Goal: Check status: Check status

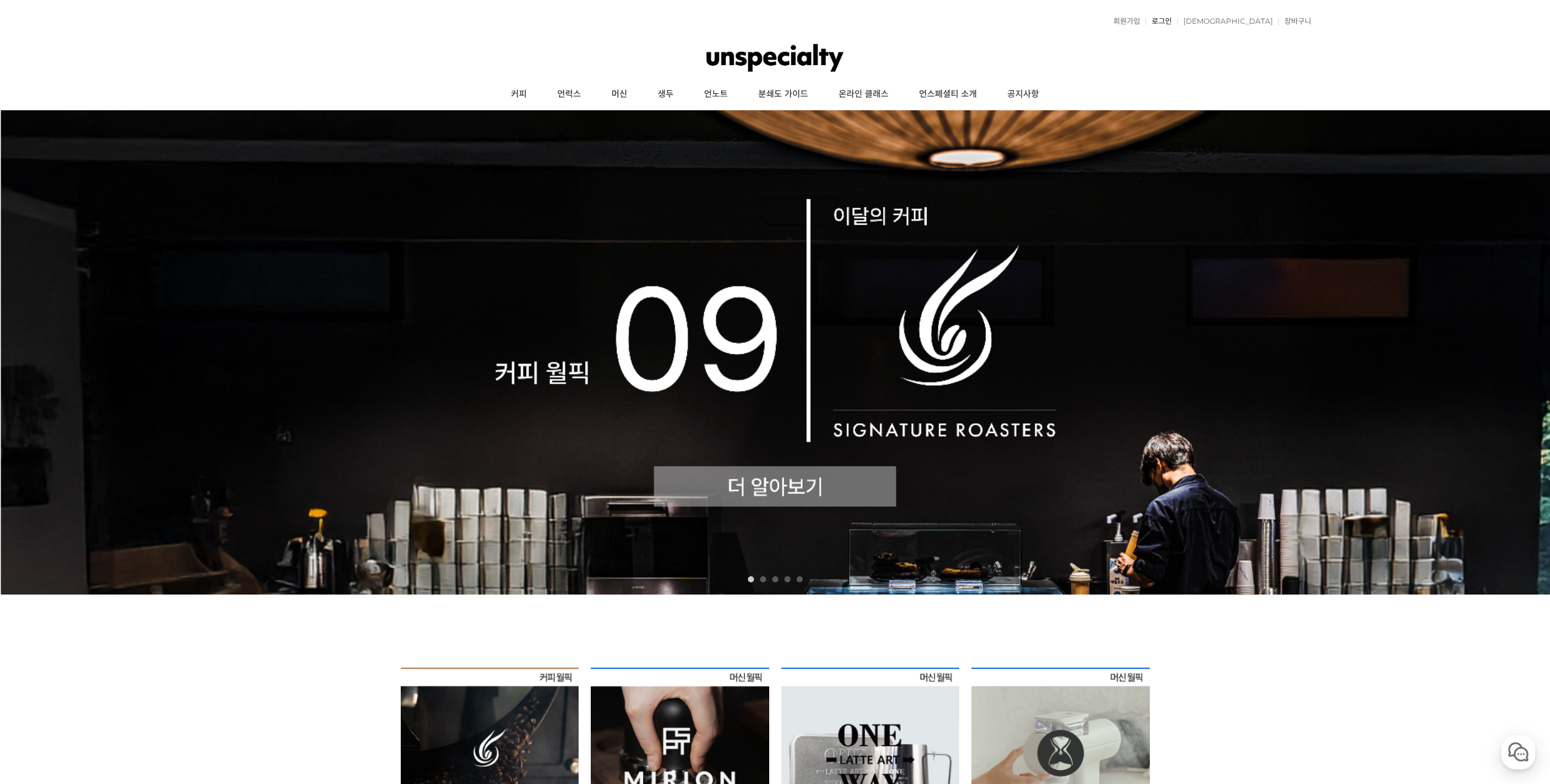
click at [1172, 24] on link "로그인" at bounding box center [1158, 21] width 26 height 7
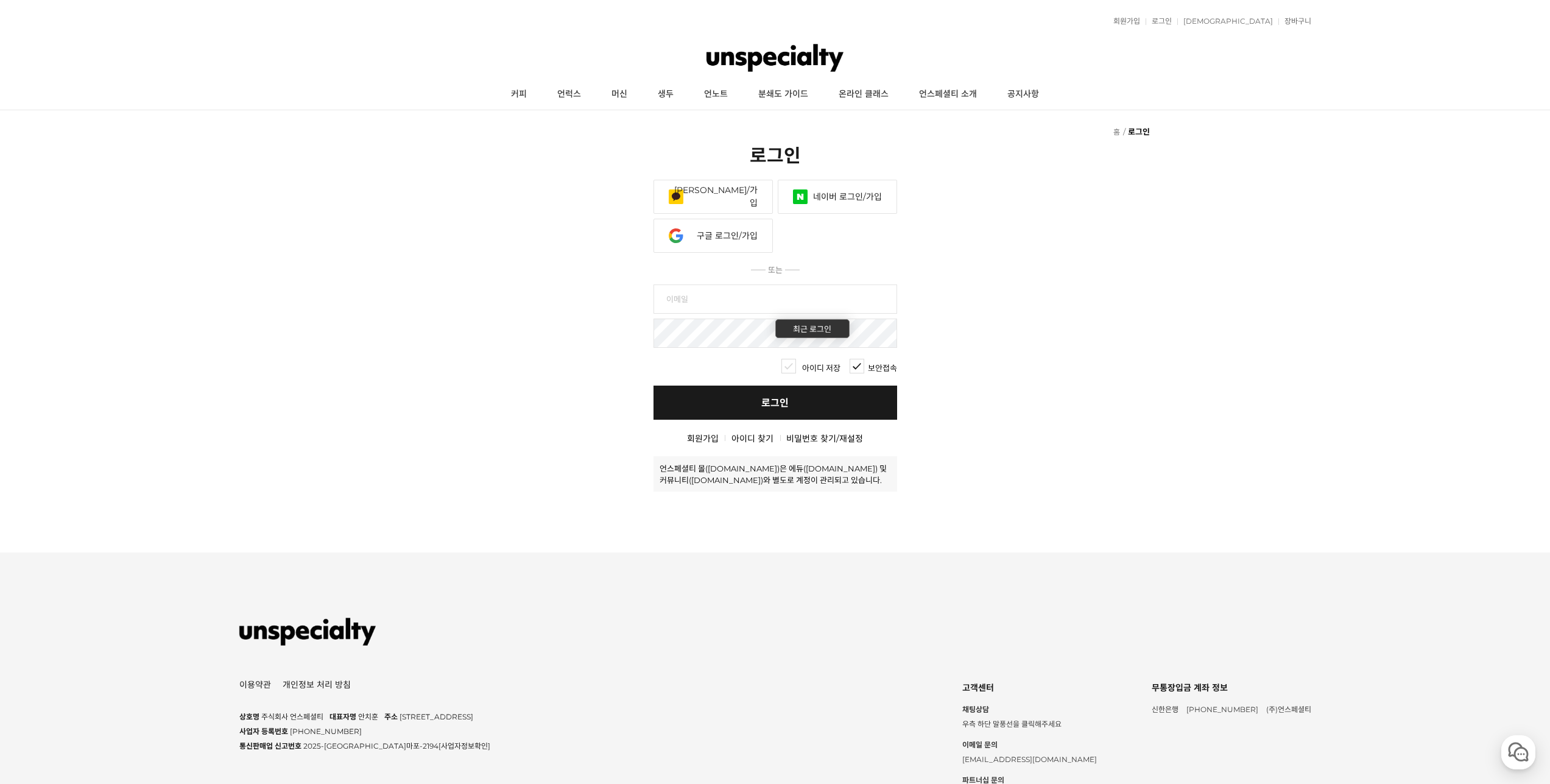
click at [717, 298] on input "text" at bounding box center [775, 299] width 244 height 29
type input "shinpaul1020@kakao.com"
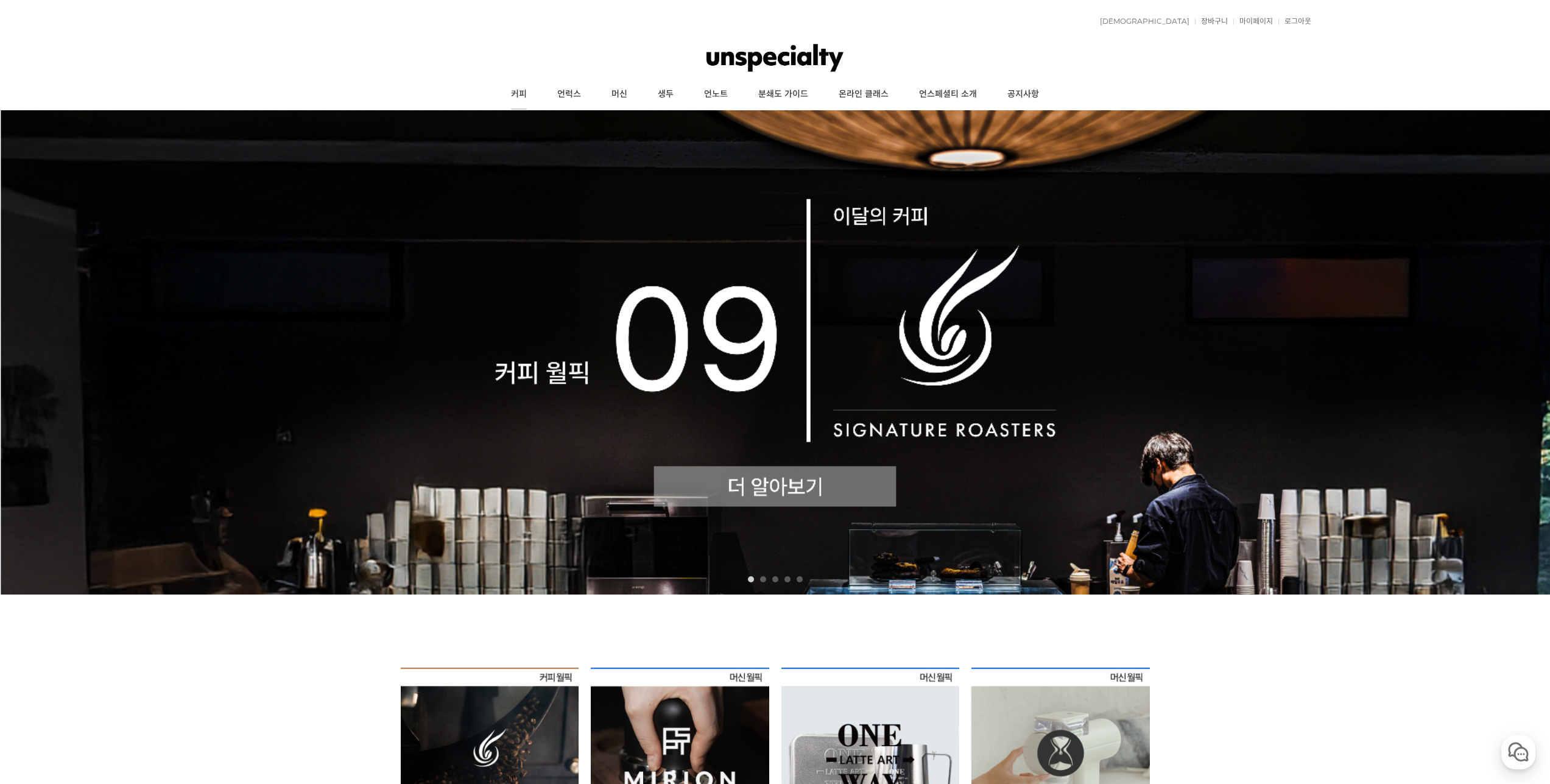
click at [530, 96] on link "커피" at bounding box center [519, 94] width 46 height 31
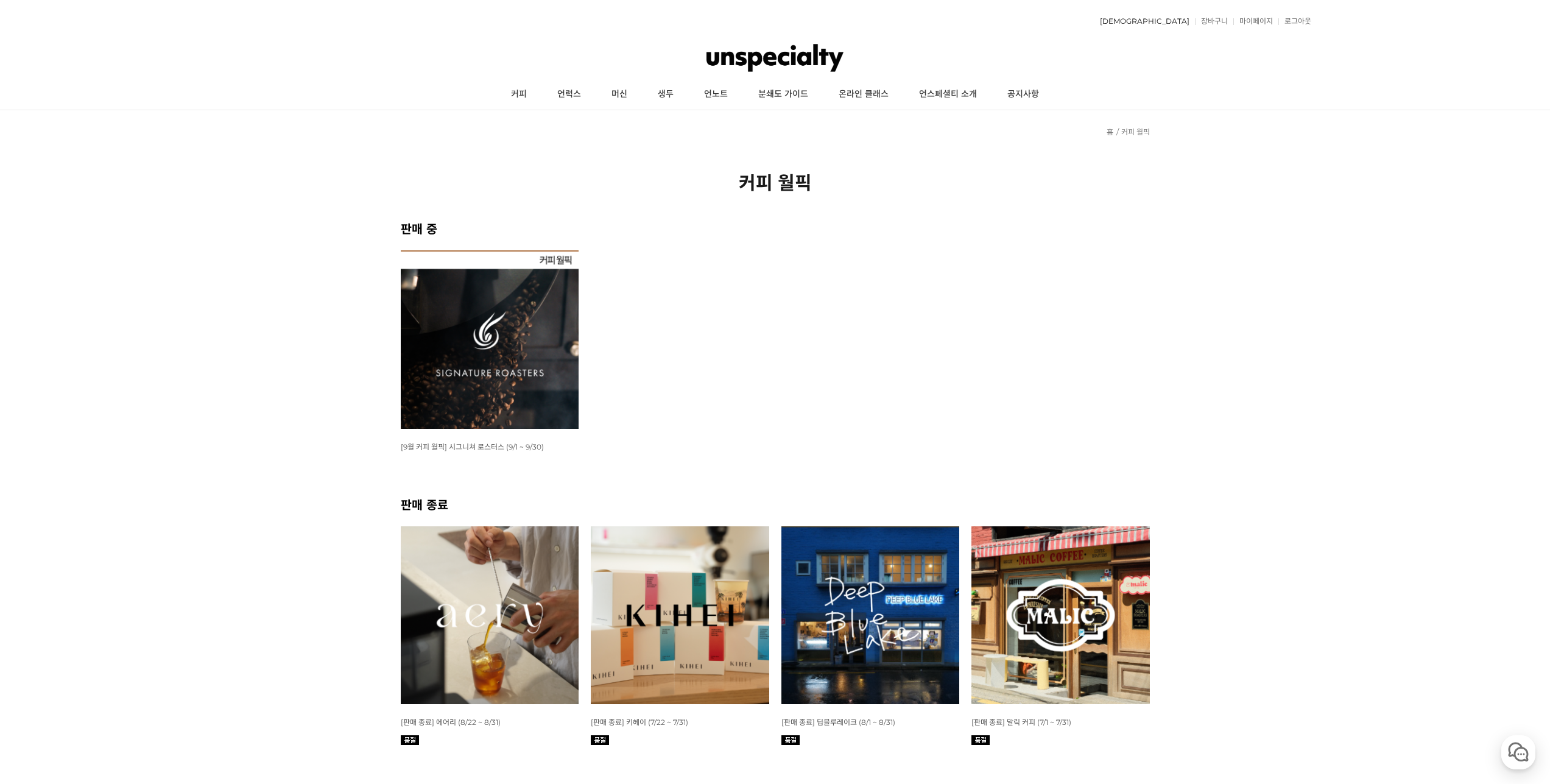
click at [1182, 20] on link "[DEMOGRAPHIC_DATA]" at bounding box center [1141, 21] width 96 height 7
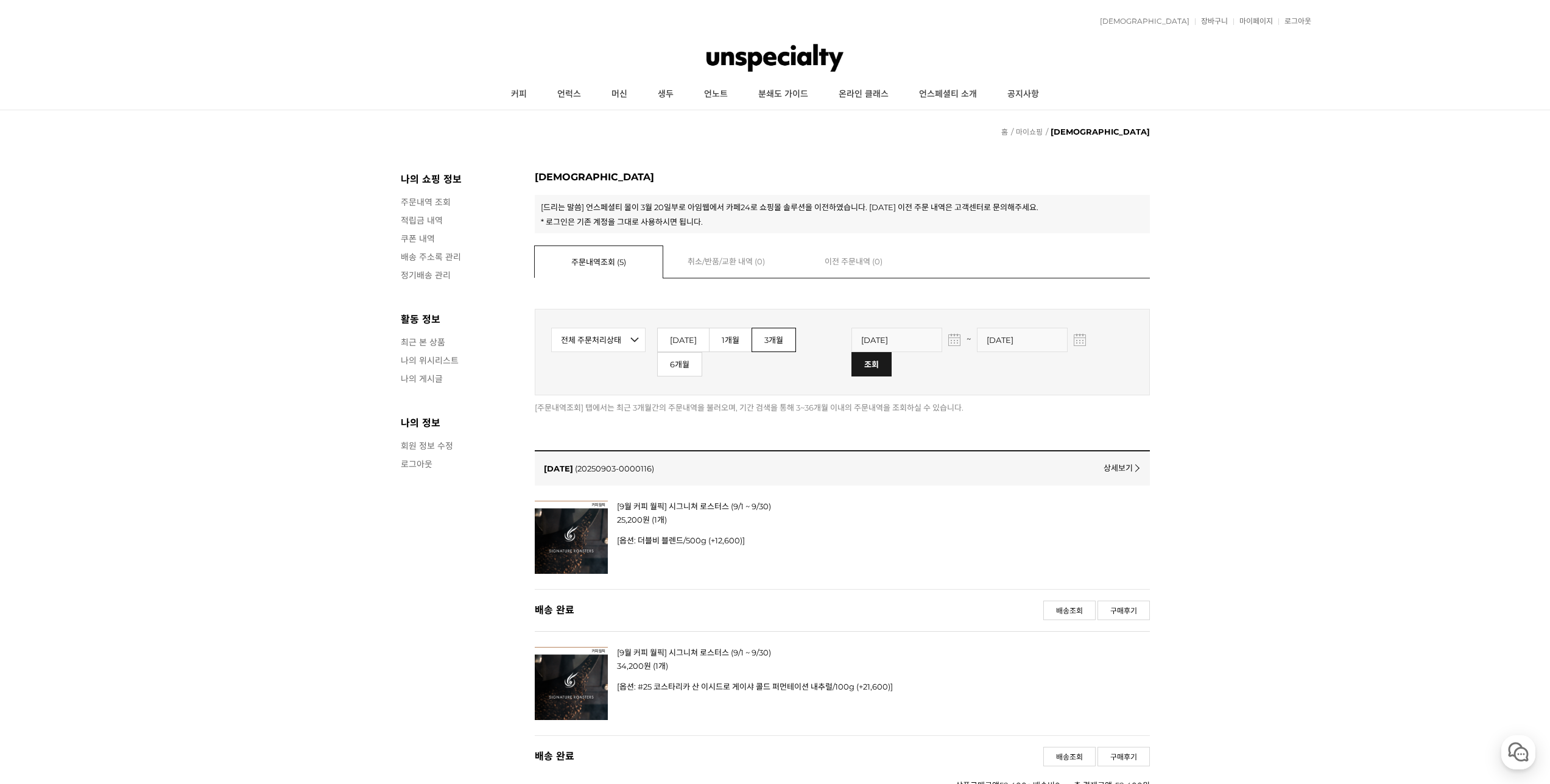
click at [564, 668] on img at bounding box center [571, 683] width 73 height 73
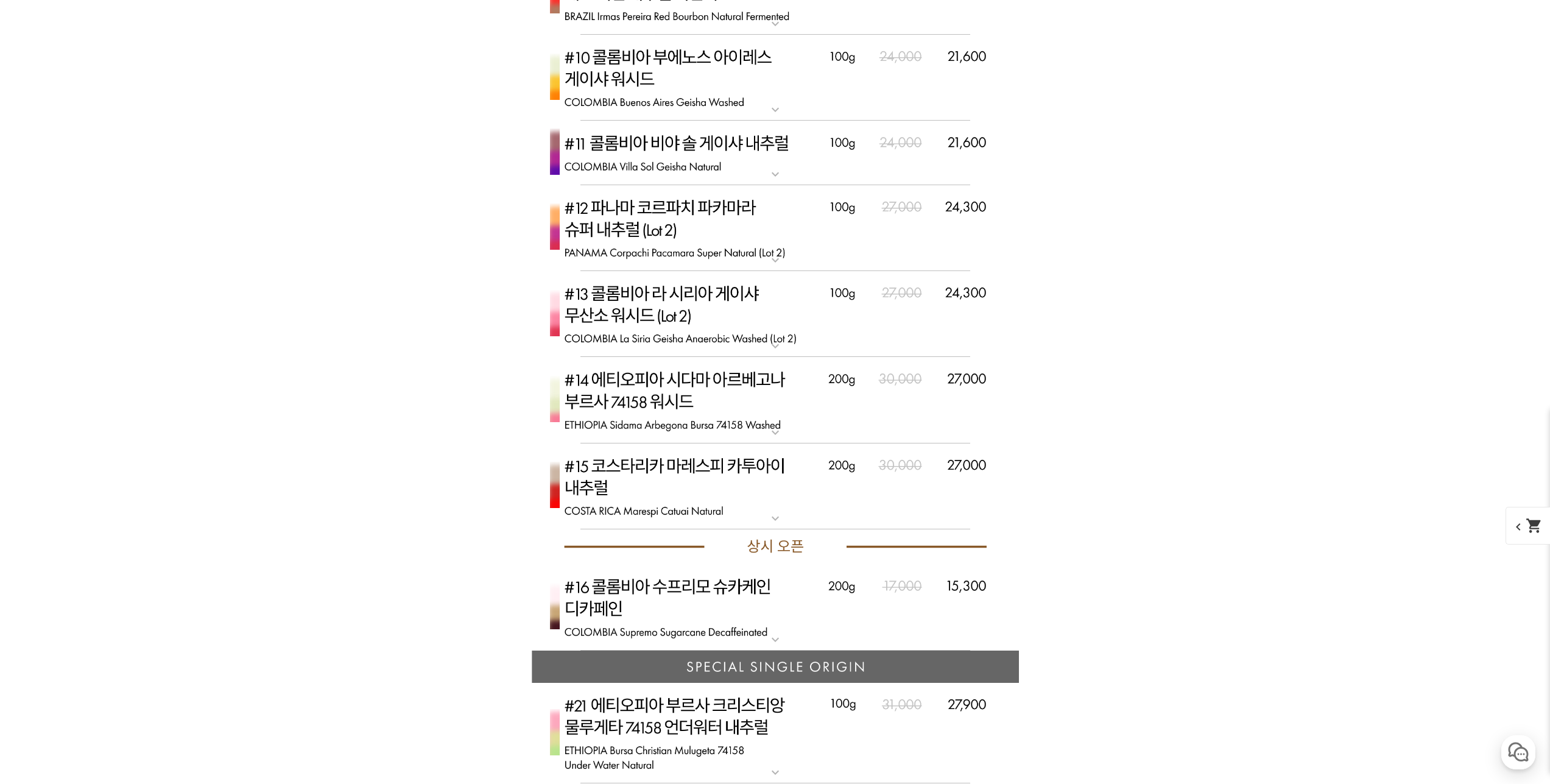
scroll to position [4324, 0]
click at [777, 525] on mat-icon "expand_more" at bounding box center [775, 517] width 24 height 15
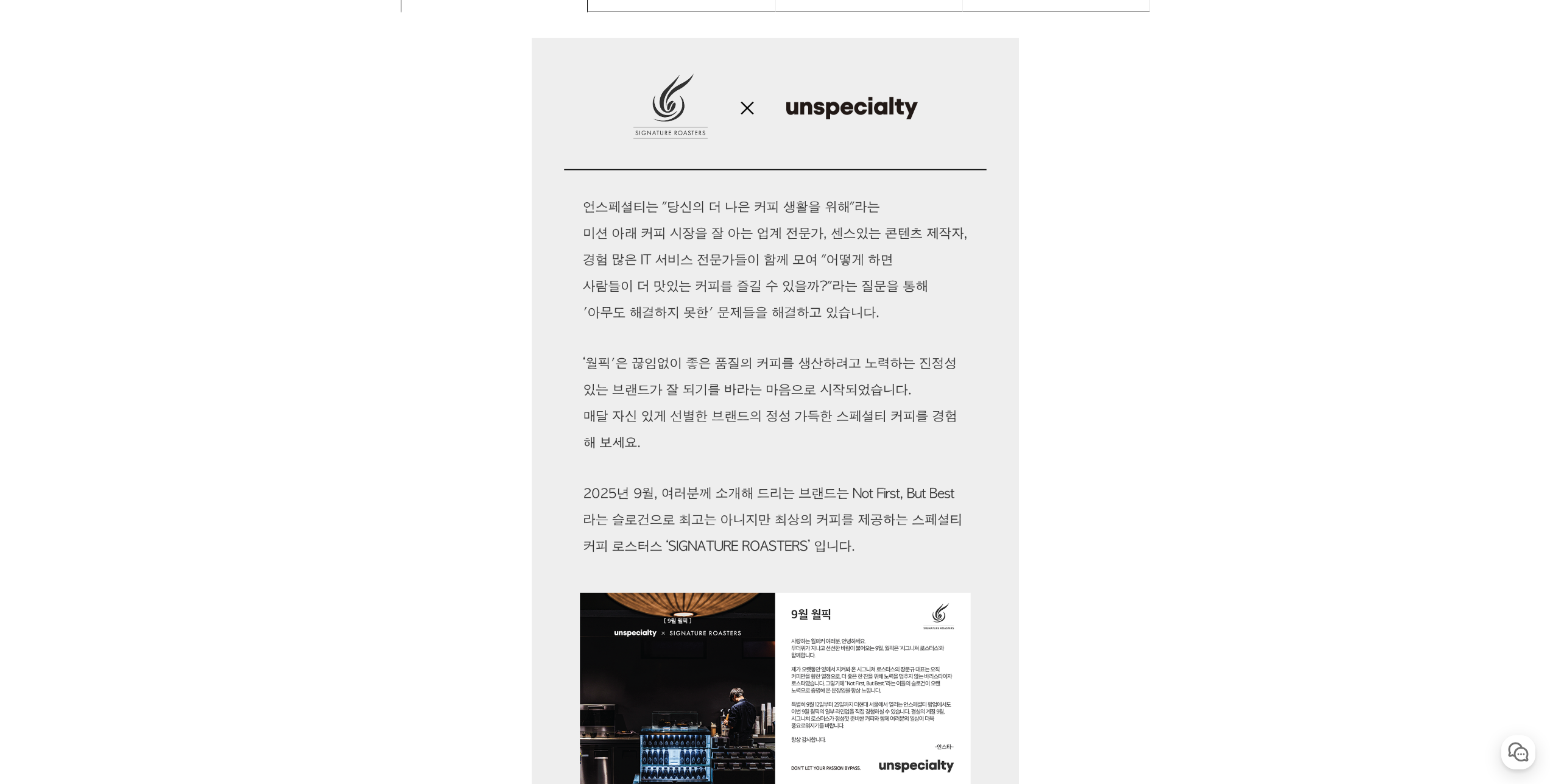
scroll to position [0, 0]
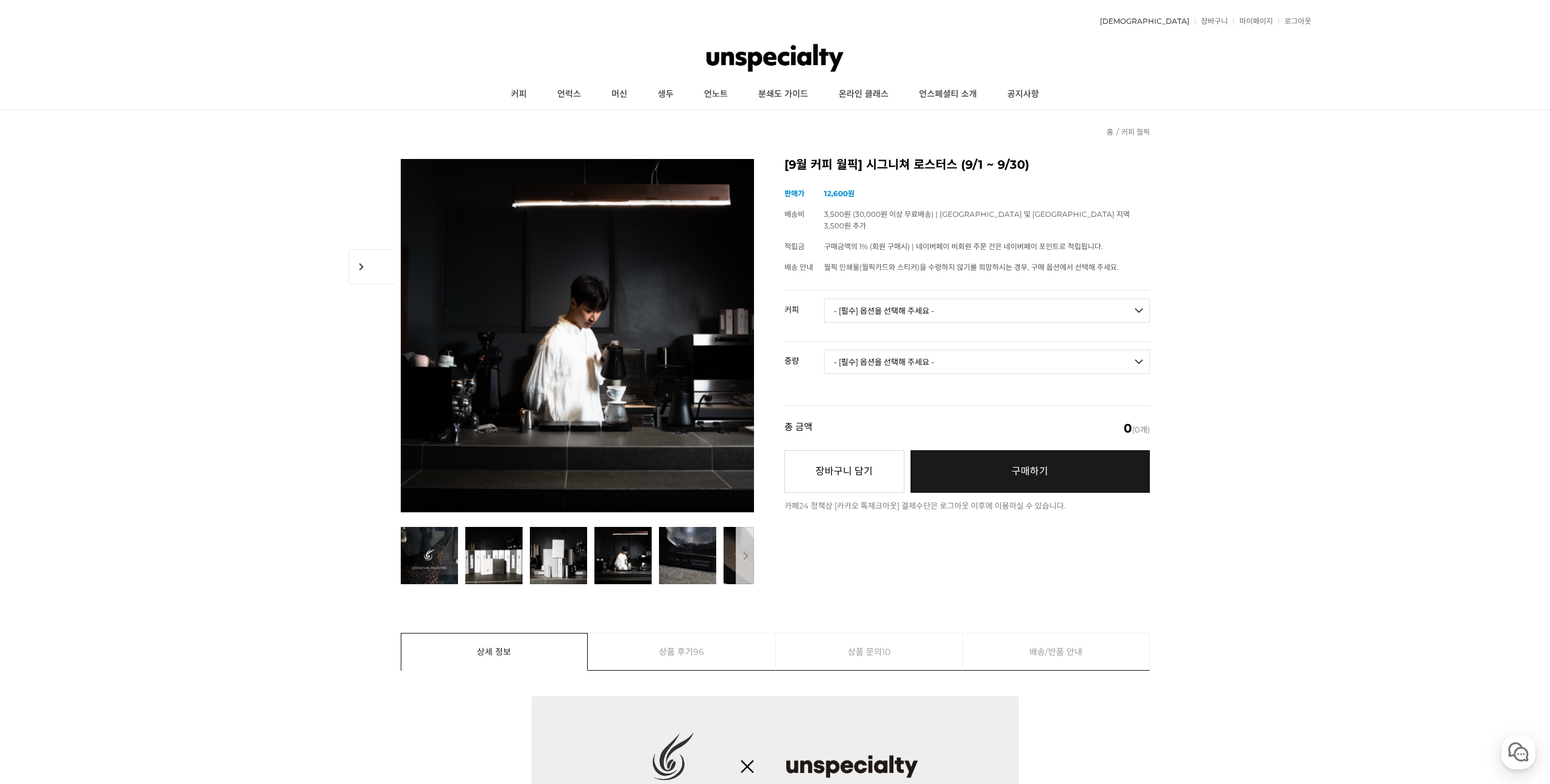
click at [1181, 22] on link "[DEMOGRAPHIC_DATA]" at bounding box center [1141, 21] width 96 height 7
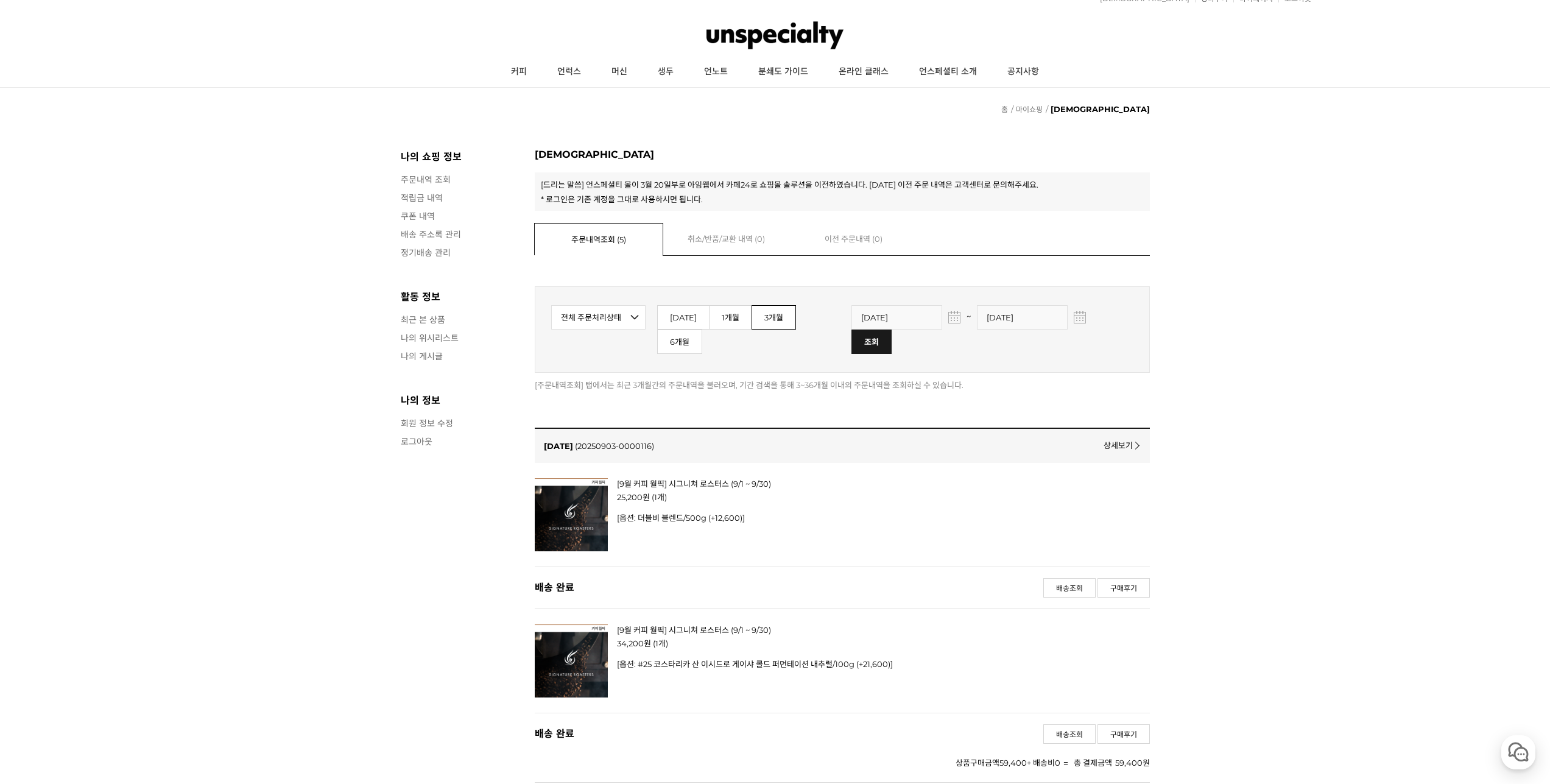
scroll to position [61, 0]
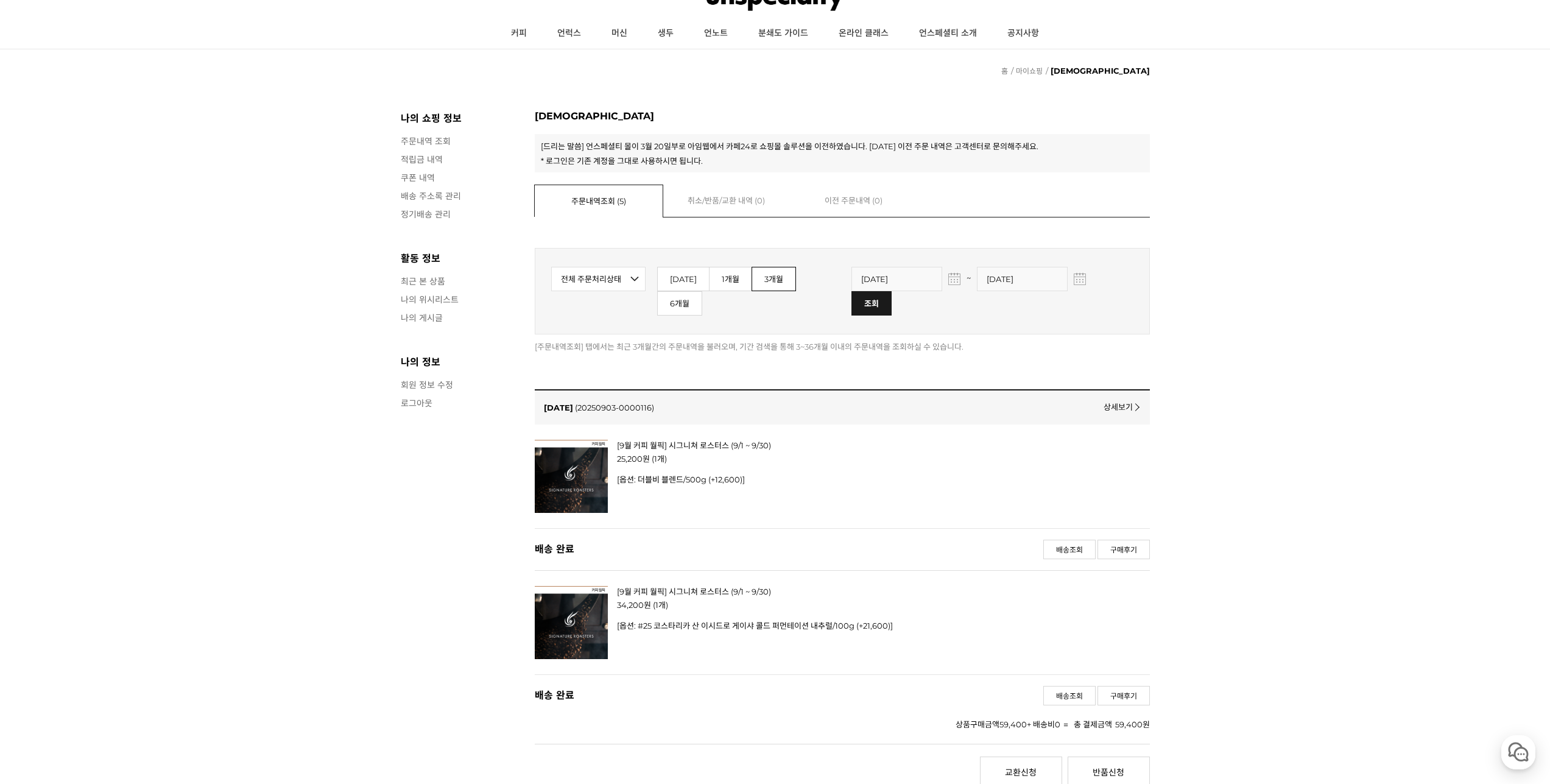
click at [576, 586] on img at bounding box center [571, 622] width 73 height 73
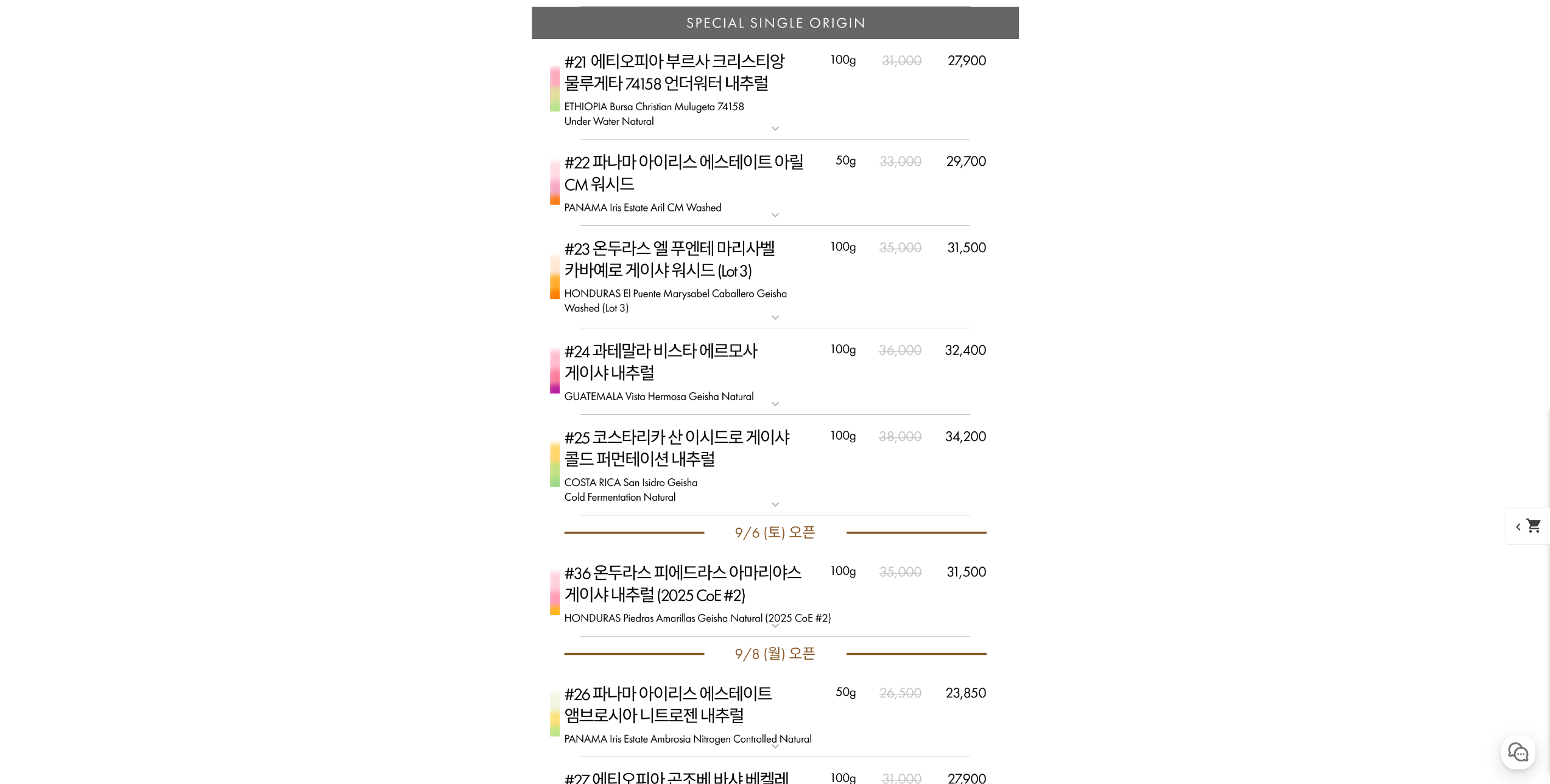
scroll to position [4903, 0]
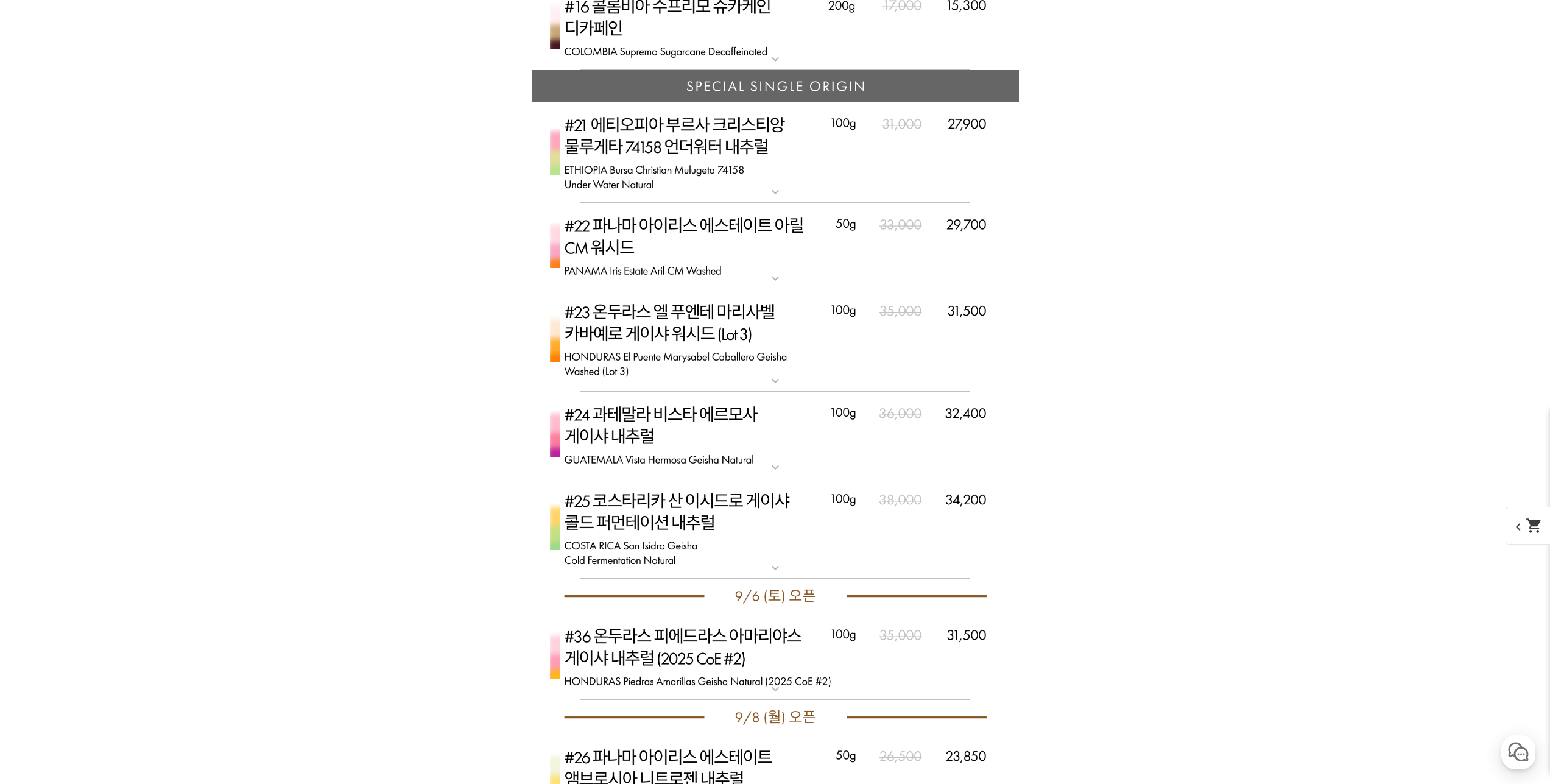
click at [762, 560] on img at bounding box center [775, 528] width 487 height 101
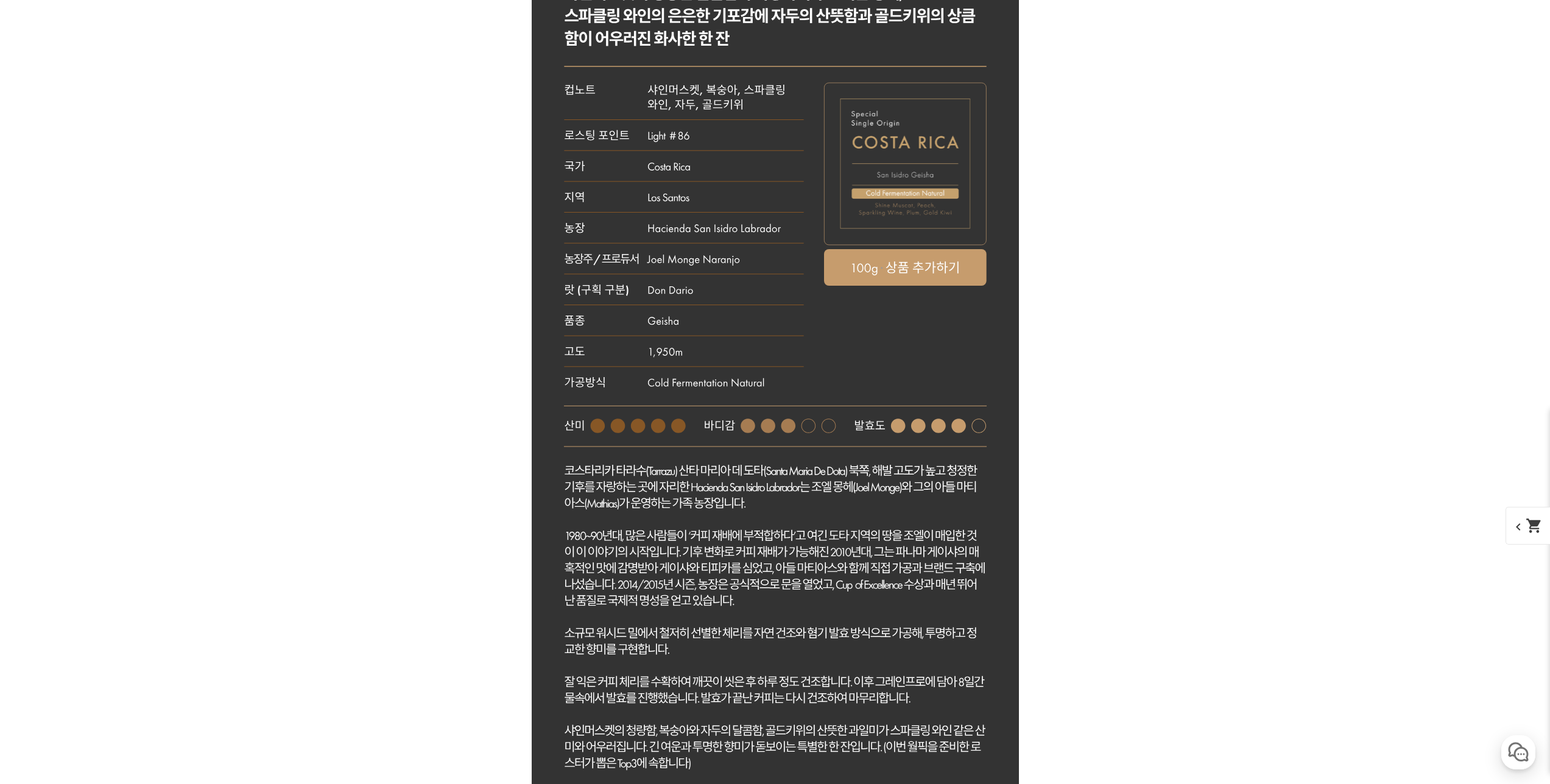
scroll to position [5573, 0]
